Goal: Transaction & Acquisition: Purchase product/service

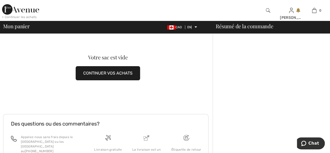
click at [120, 72] on font "CONTINUER VOS ACHATS" at bounding box center [107, 72] width 49 height 5
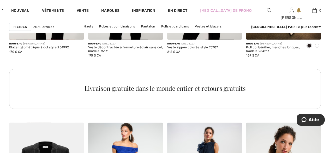
scroll to position [1799, 0]
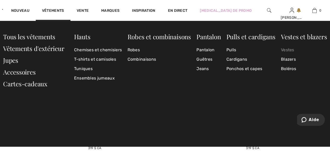
click at [284, 50] on font "Vestes" at bounding box center [287, 49] width 13 height 5
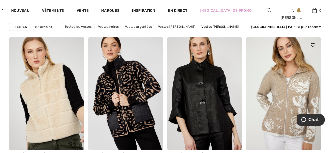
scroll to position [626, 0]
